Goal: Task Accomplishment & Management: Use online tool/utility

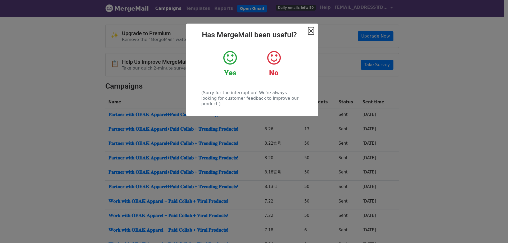
drag, startPoint x: 310, startPoint y: 32, endPoint x: 230, endPoint y: 65, distance: 87.0
click at [232, 65] on div "× Has MergeMail been useful? Yes No (Sorry for the interruption! We're always l…" at bounding box center [252, 70] width 132 height 93
click at [231, 59] on icon at bounding box center [229, 58] width 13 height 16
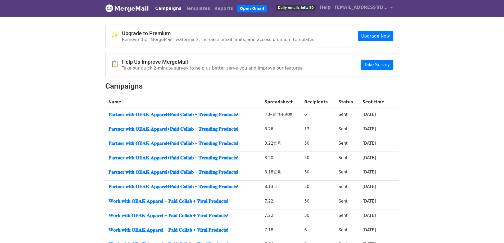
click at [430, 121] on body "MergeMail Campaigns Templates Reports Open Gmail Daily emails left: 50 Help [EM…" at bounding box center [252, 144] width 504 height 288
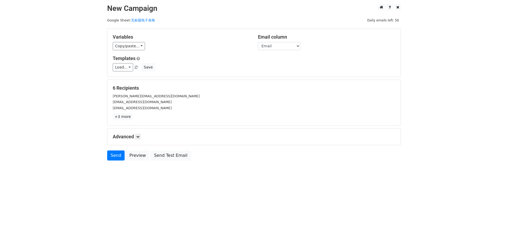
click at [441, 113] on body "New Campaign Daily emails left: 50 Google Sheet: 无标题电子表格 Variables Copy/paste..…" at bounding box center [254, 94] width 508 height 180
